Goal: Information Seeking & Learning: Learn about a topic

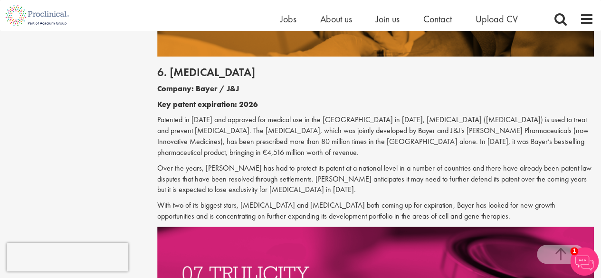
scroll to position [1908, 0]
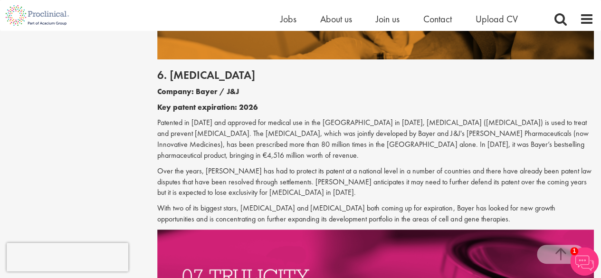
click at [201, 87] on b "Company: Bayer / J&J" at bounding box center [198, 92] width 82 height 10
copy div "Bayer / J&J"
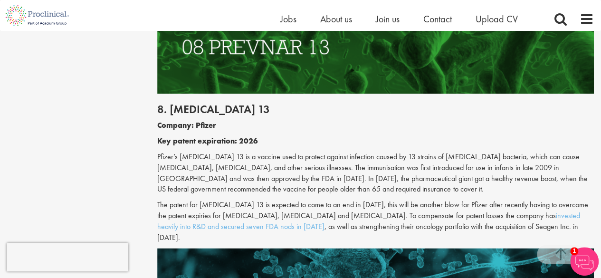
scroll to position [2409, 0]
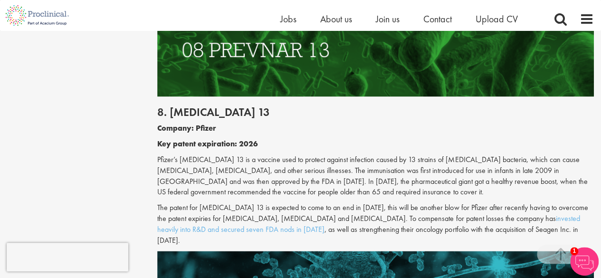
click at [181, 106] on h2 "8. [MEDICAL_DATA] 13" at bounding box center [375, 112] width 437 height 12
copy div "8. [MEDICAL_DATA] 13"
click at [207, 123] on b "Company: Pfizer" at bounding box center [186, 128] width 59 height 10
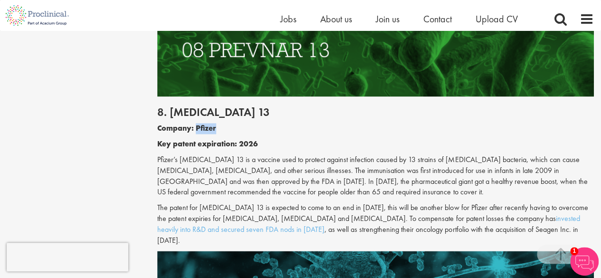
click at [207, 123] on b "Company: Pfizer" at bounding box center [186, 128] width 59 height 10
copy b "Pfizer"
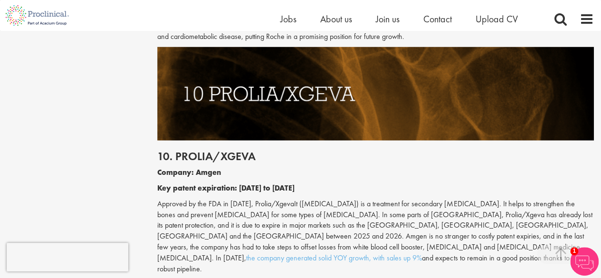
scroll to position [2877, 0]
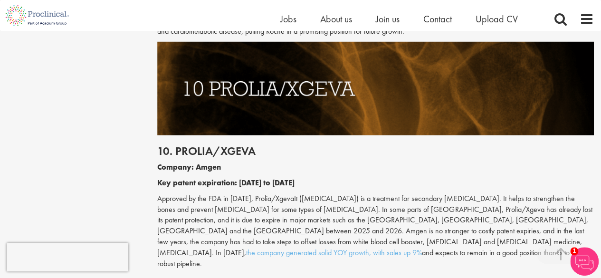
click at [192, 145] on h2 "10. Prolia/Xgeva" at bounding box center [375, 151] width 437 height 12
click at [205, 162] on b "Company: Amgen" at bounding box center [189, 167] width 64 height 10
copy b "Amgen"
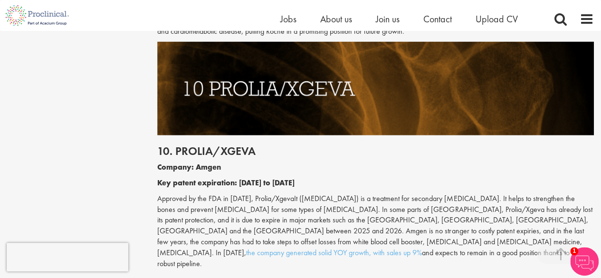
click at [497, 193] on p "Approved by the FDA in [DATE], Prolia/XgevaIt ([MEDICAL_DATA]) is a treatment f…" at bounding box center [375, 231] width 437 height 76
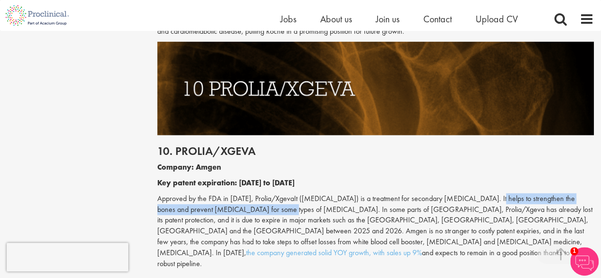
copy p "strengthen the bones and prevent [MEDICAL_DATA] for some types of [MEDICAL_DATA]"
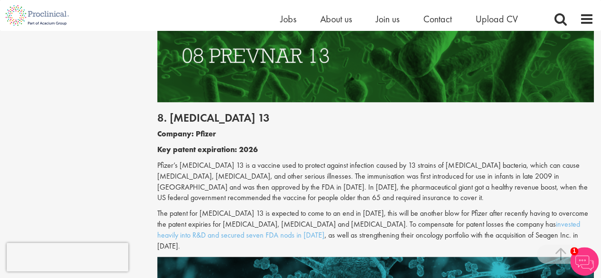
scroll to position [2403, 0]
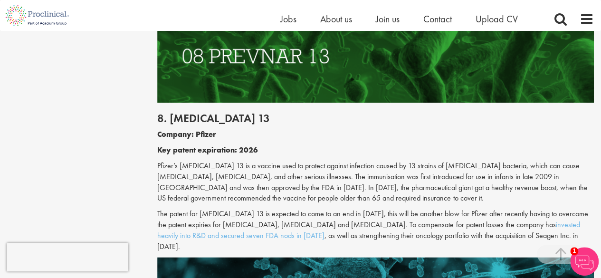
click at [226, 161] on p "Pfizer’s [MEDICAL_DATA] 13 is a vaccine used to protect against infection cause…" at bounding box center [375, 182] width 437 height 43
click at [216, 161] on p "Pfizer’s [MEDICAL_DATA] 13 is a vaccine used to protect against infection cause…" at bounding box center [375, 182] width 437 height 43
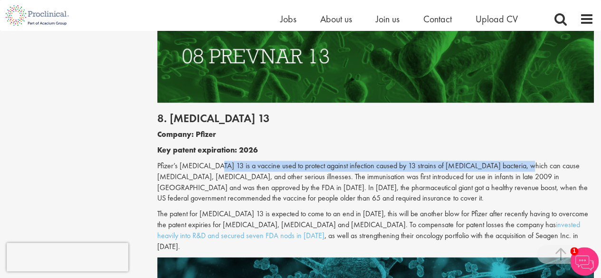
copy p "is a vaccine used to protect against infection caused by 13 strains of [MEDICAL…"
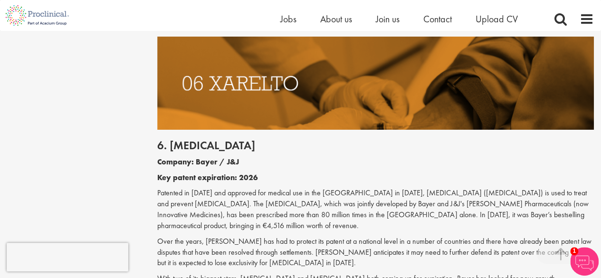
scroll to position [1840, 0]
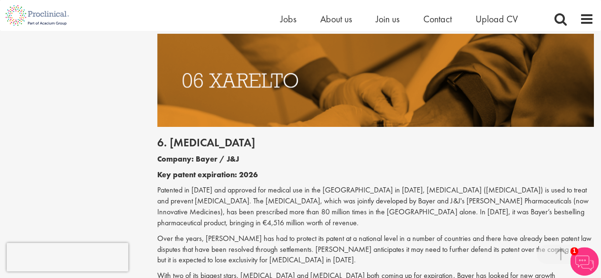
click at [459, 185] on p "Patented in [DATE] and approved for medical use in the [GEOGRAPHIC_DATA] in [DA…" at bounding box center [375, 206] width 437 height 43
copy p "used to treat and prevent [MEDICAL_DATA]"
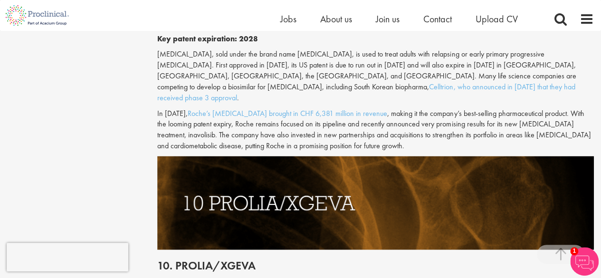
scroll to position [2782, 0]
